Goal: Find specific page/section: Find specific page/section

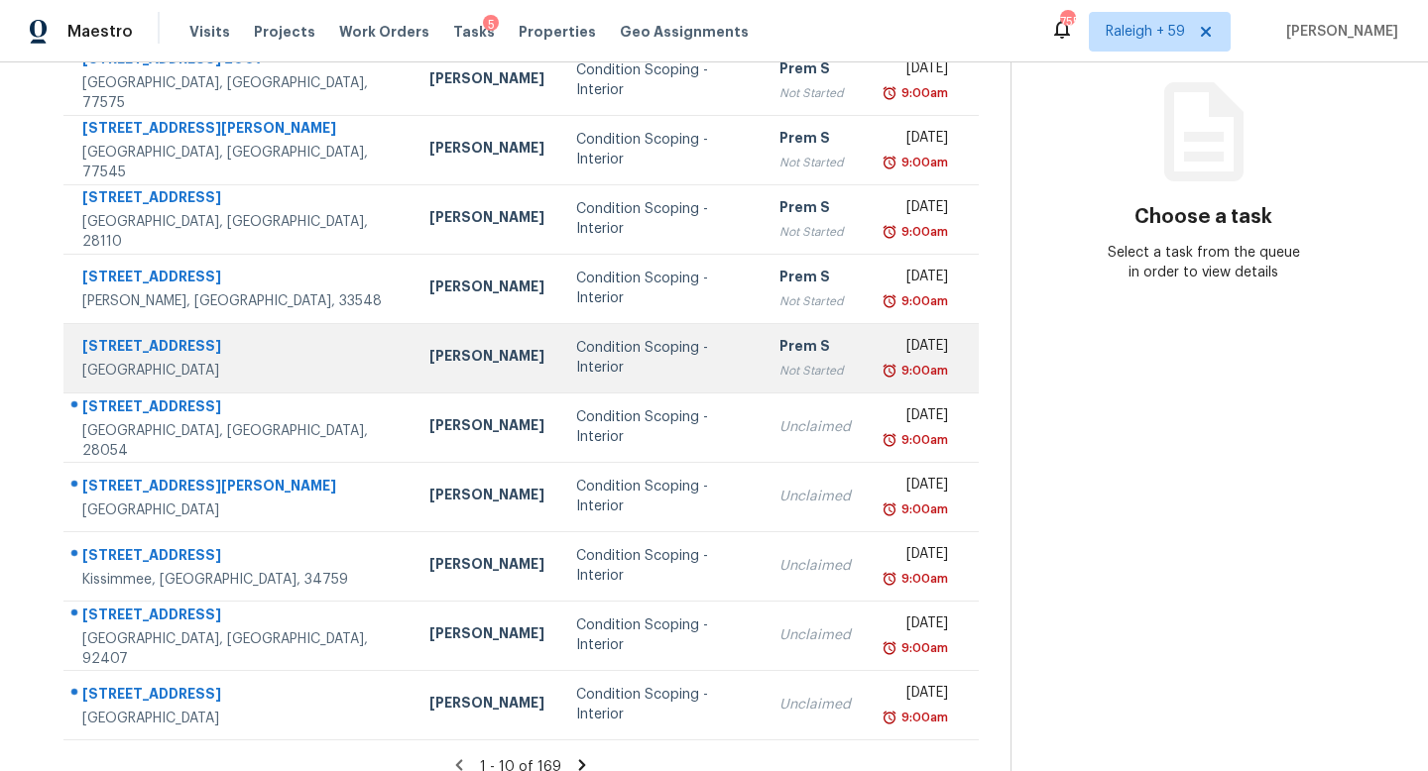
scroll to position [276, 0]
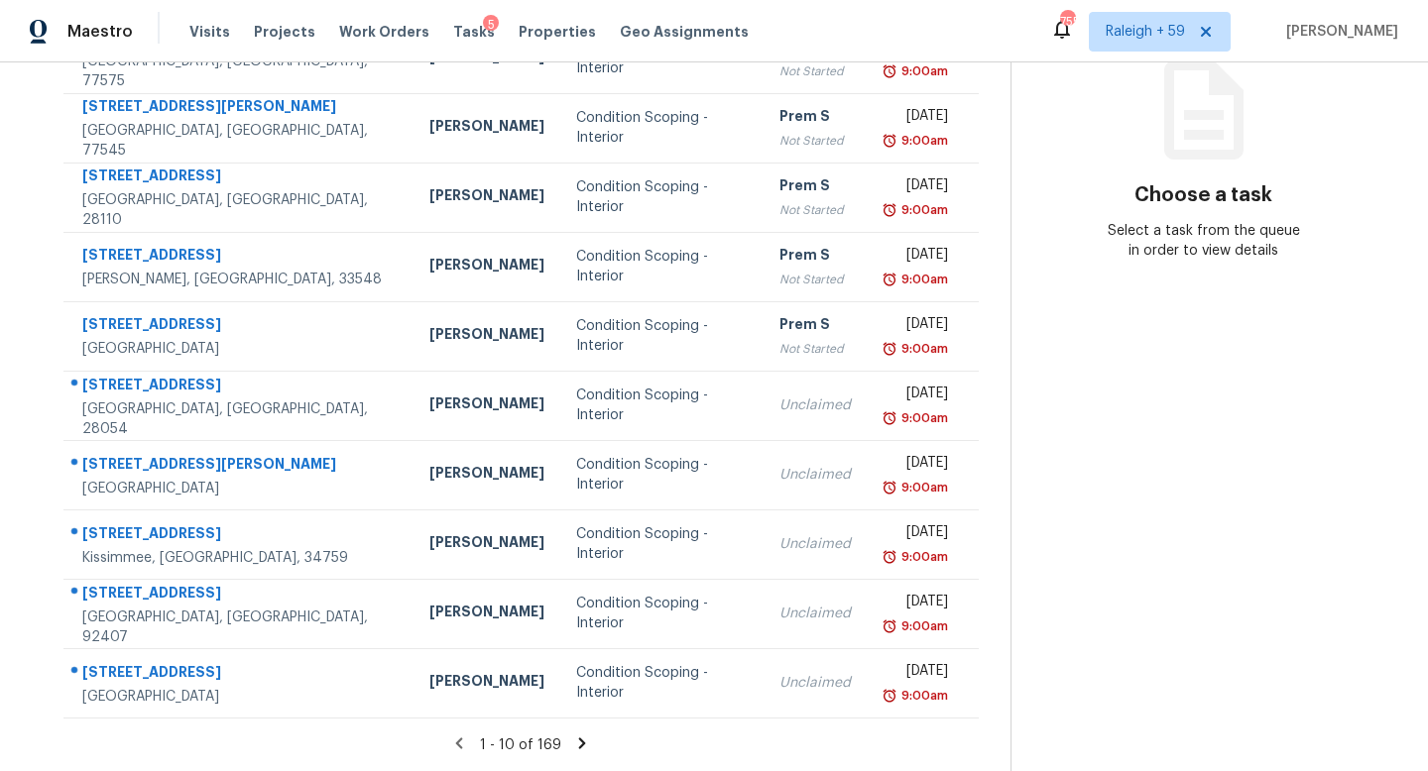
click at [579, 738] on icon at bounding box center [582, 743] width 7 height 11
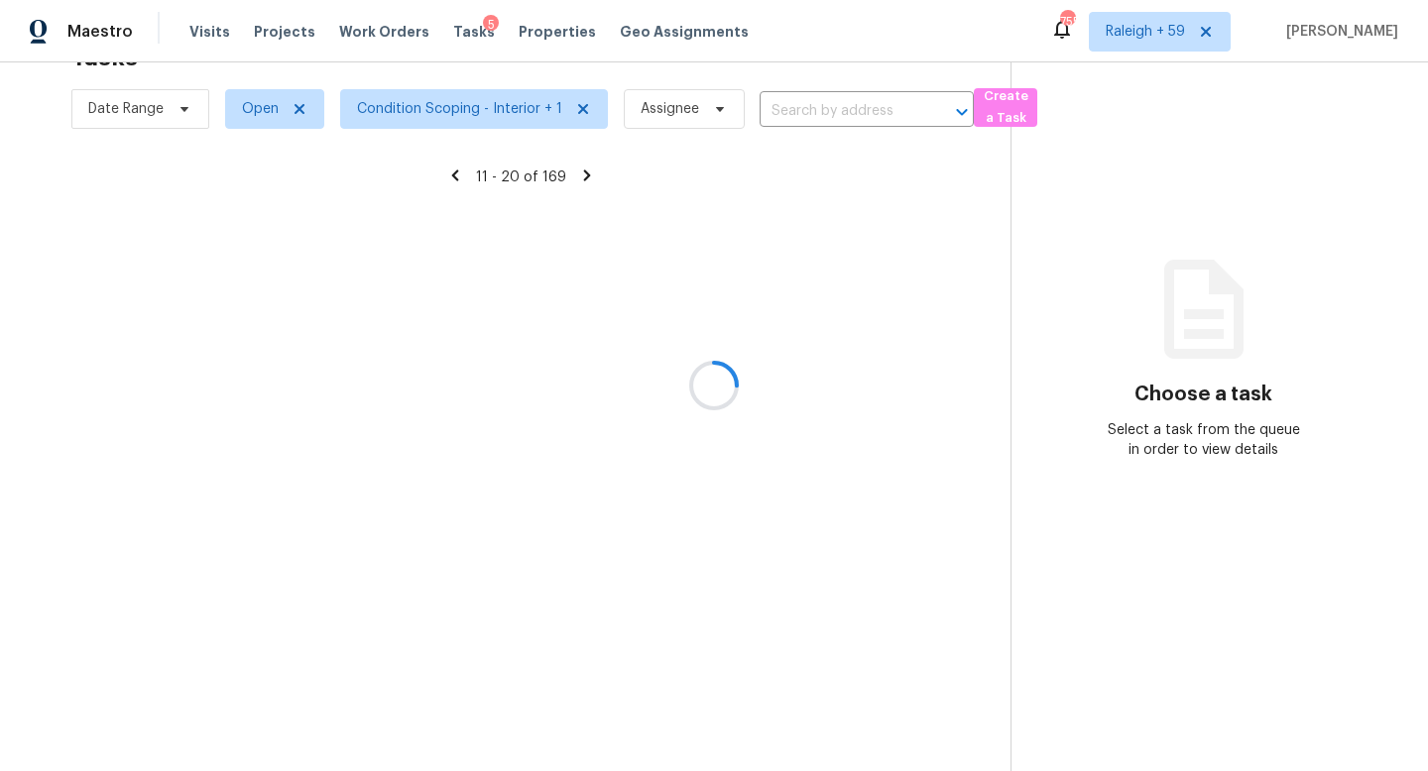
scroll to position [77, 0]
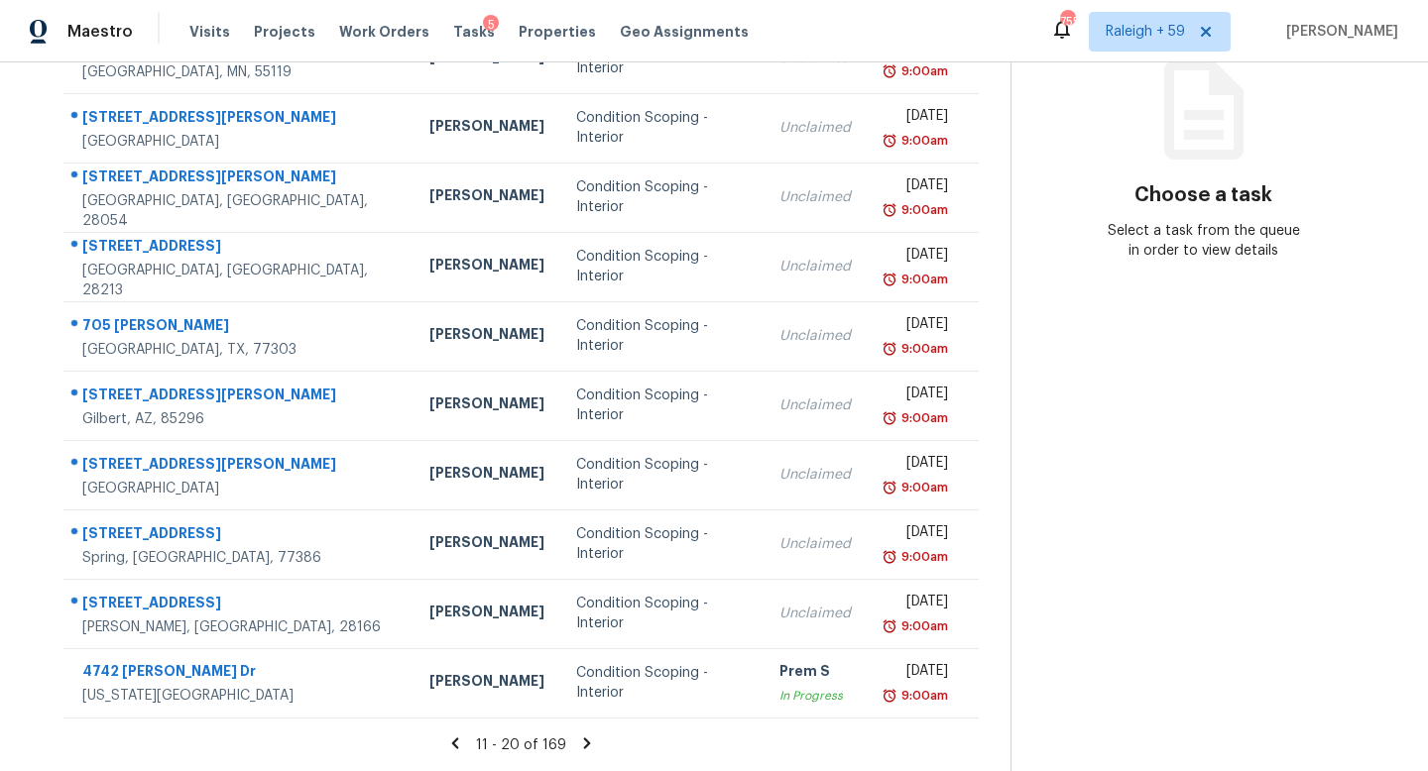
click at [578, 735] on icon at bounding box center [587, 744] width 18 height 18
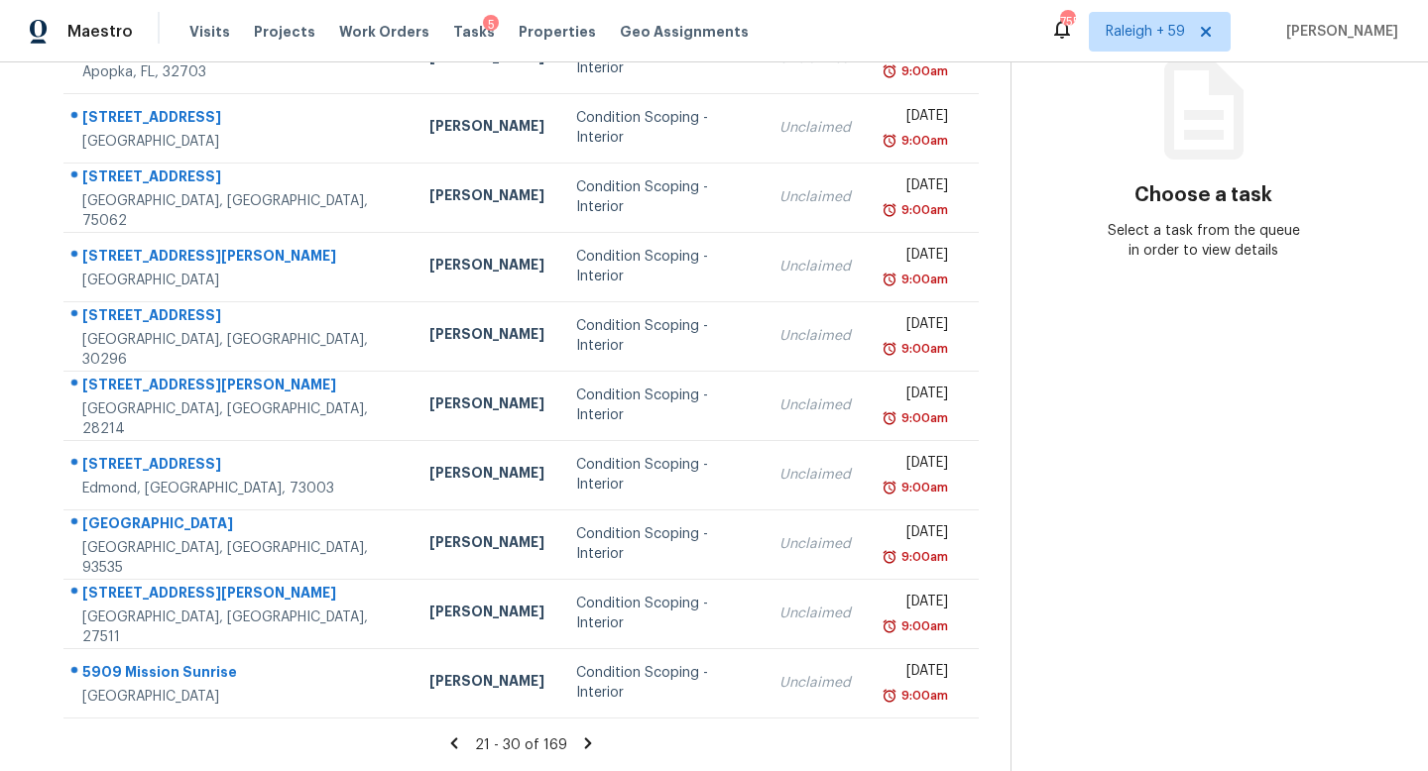
click at [579, 735] on icon at bounding box center [588, 744] width 18 height 18
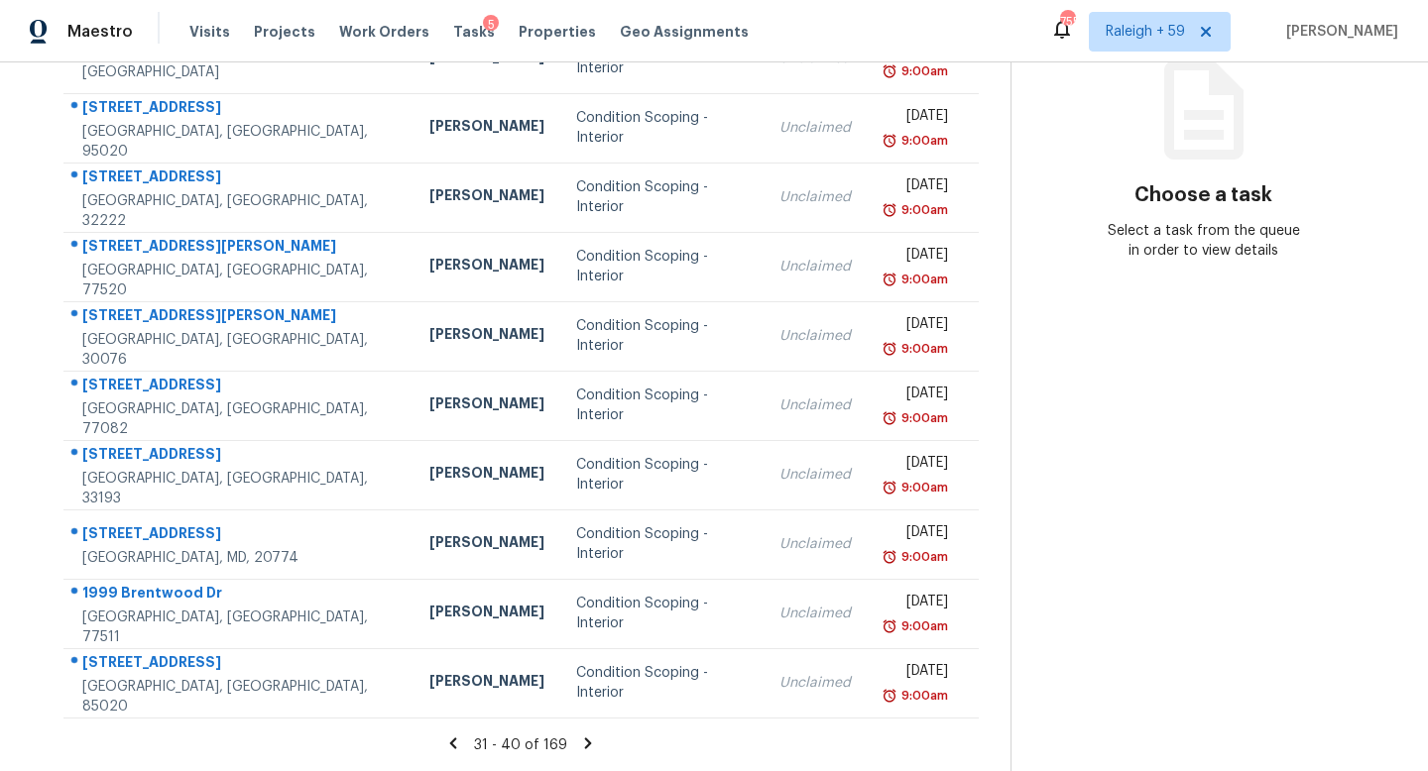
click at [579, 735] on icon at bounding box center [588, 744] width 18 height 18
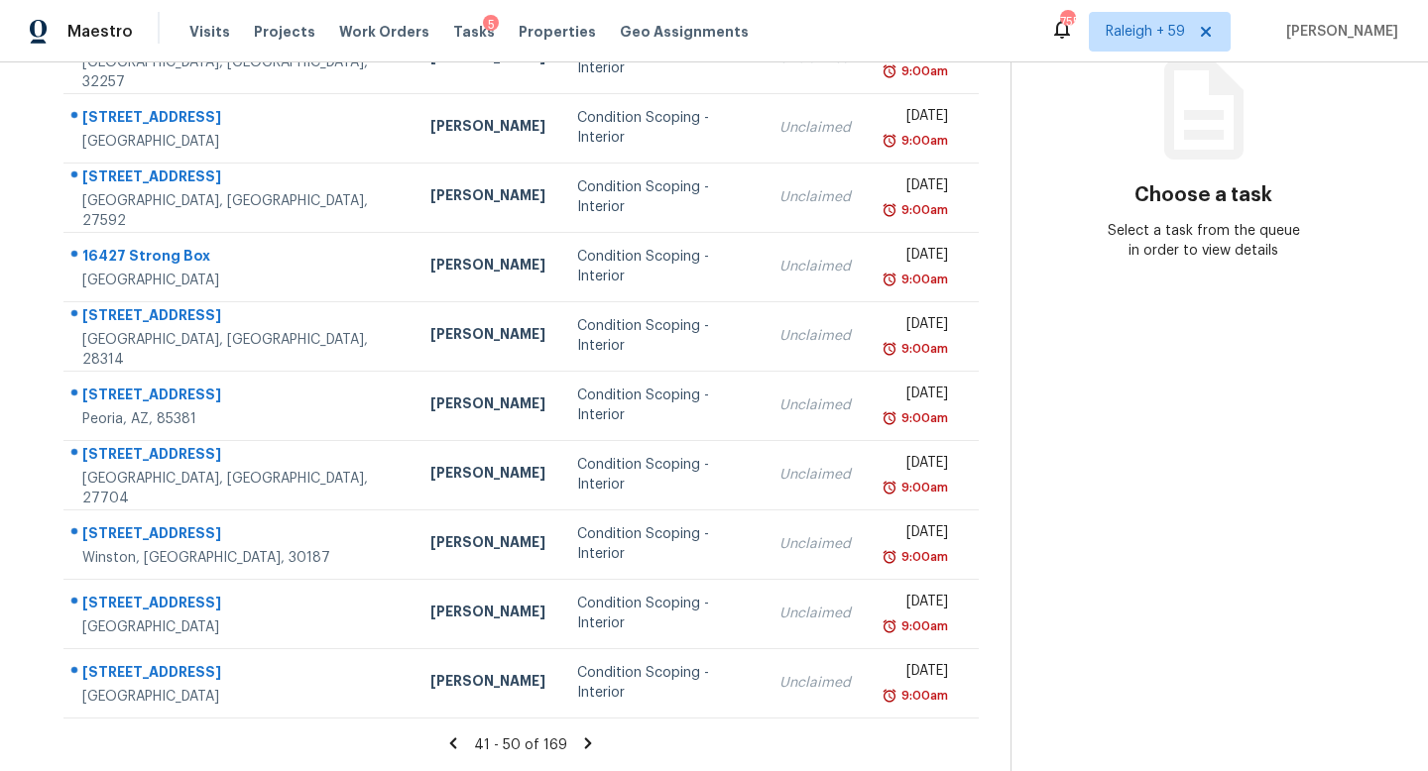
click at [579, 735] on icon at bounding box center [588, 744] width 18 height 18
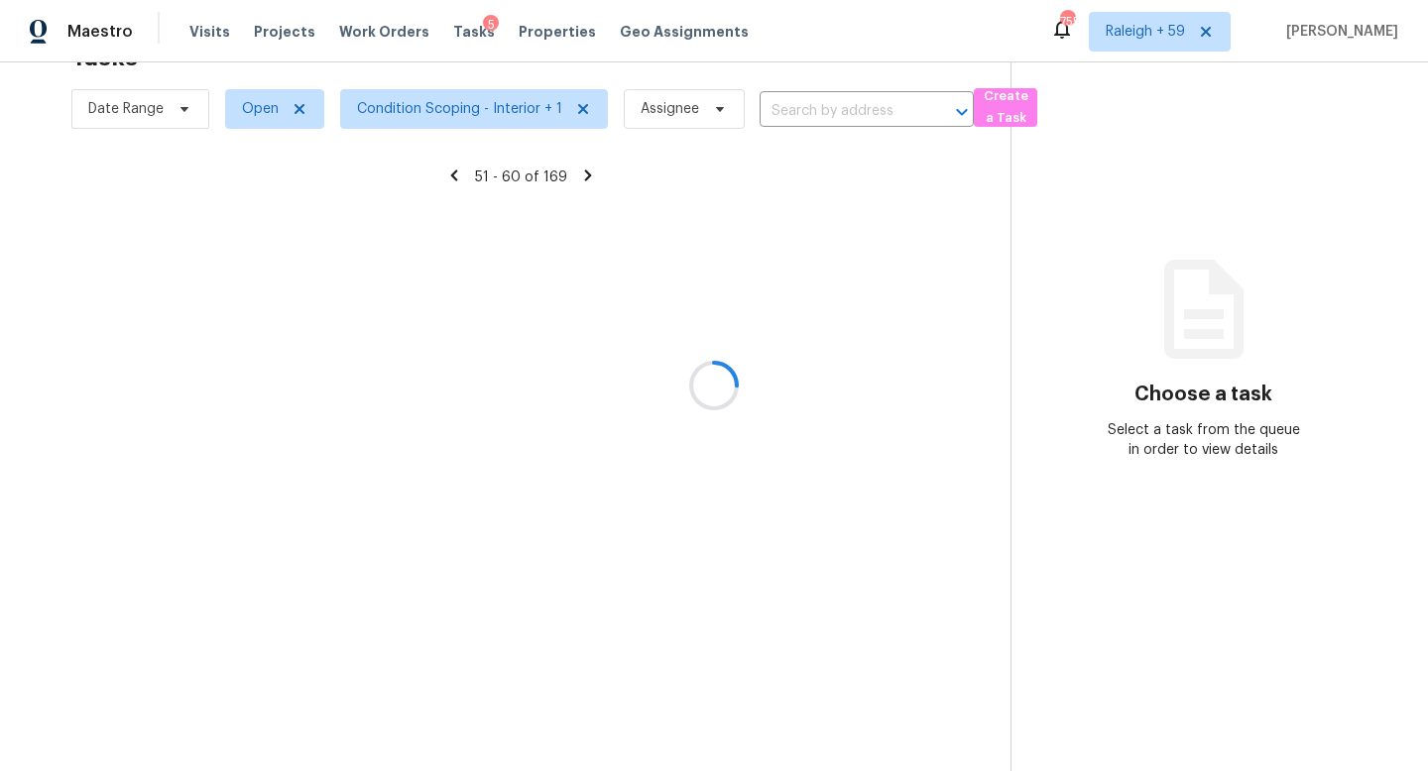
scroll to position [276, 0]
